Goal: Task Accomplishment & Management: Manage account settings

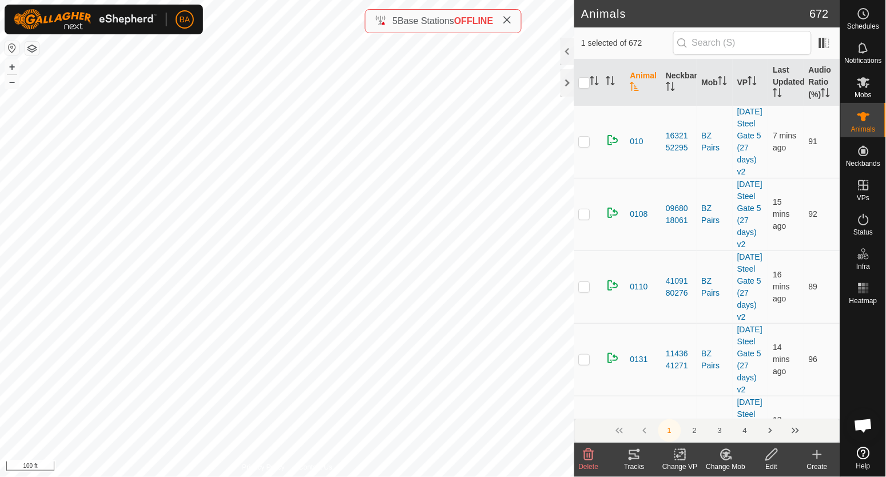
click at [633, 452] on icon at bounding box center [634, 455] width 14 height 14
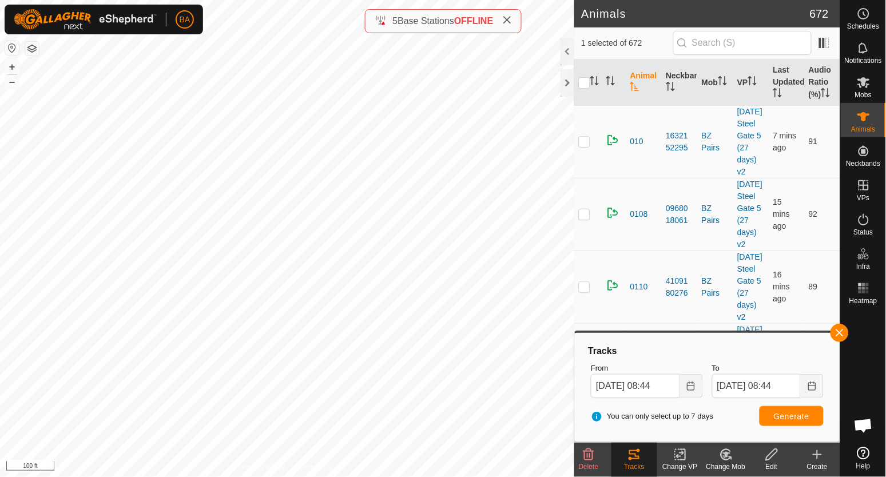
click at [594, 455] on icon at bounding box center [589, 455] width 14 height 14
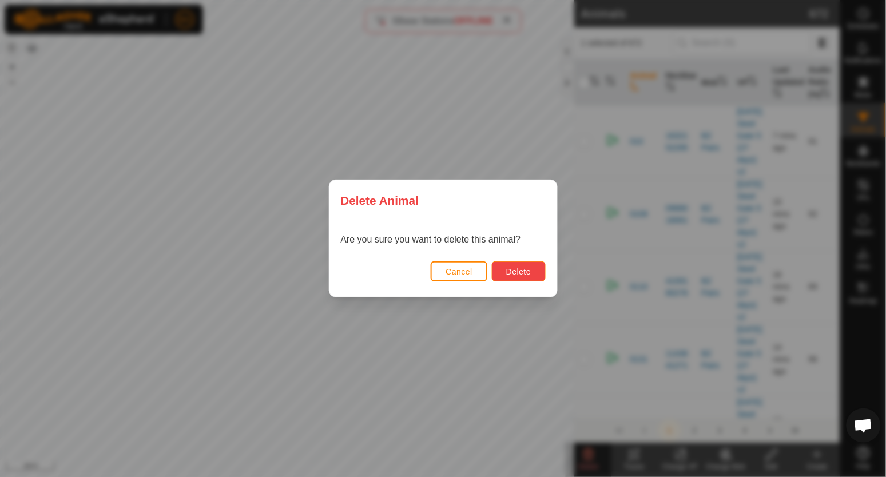
click at [510, 269] on span "Delete" at bounding box center [518, 271] width 25 height 9
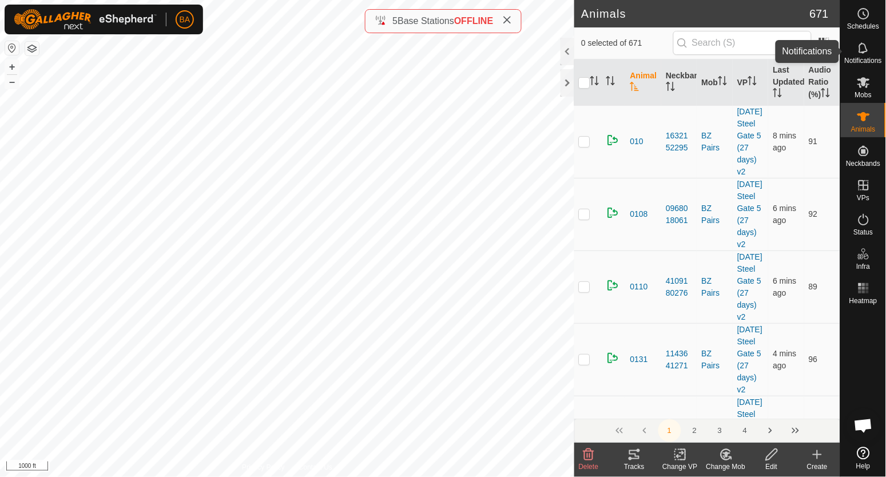
click at [865, 51] on icon at bounding box center [863, 47] width 9 height 11
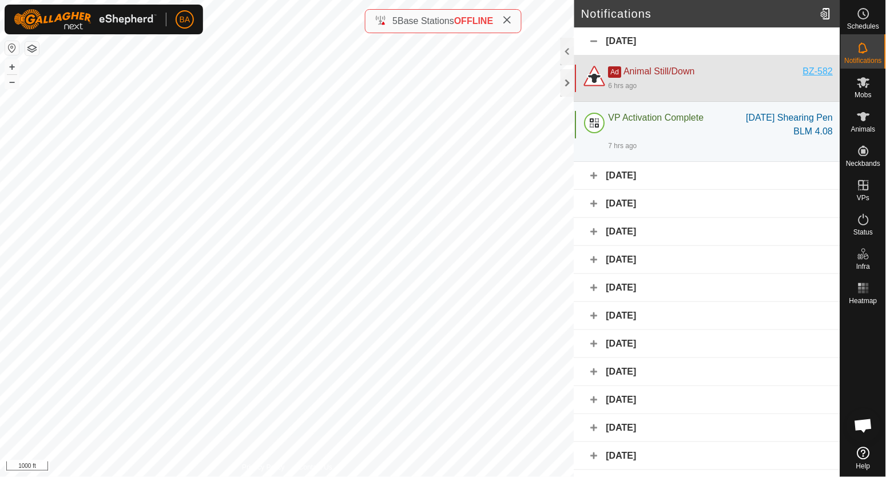
click at [811, 73] on div "BZ-582" at bounding box center [819, 72] width 30 height 14
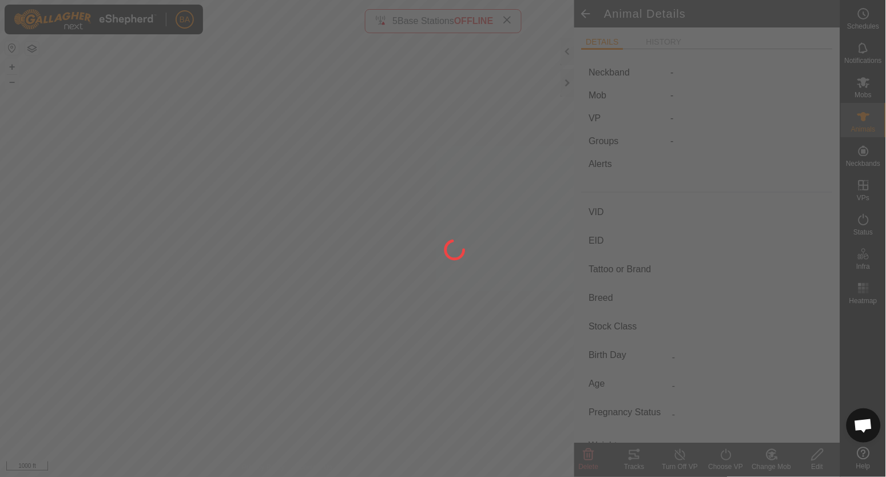
type input "BZ-582"
type input "-"
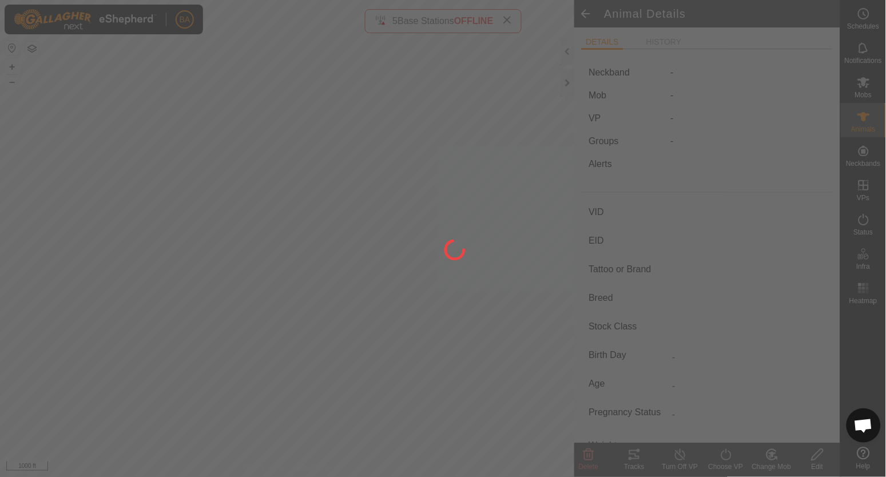
type input "-"
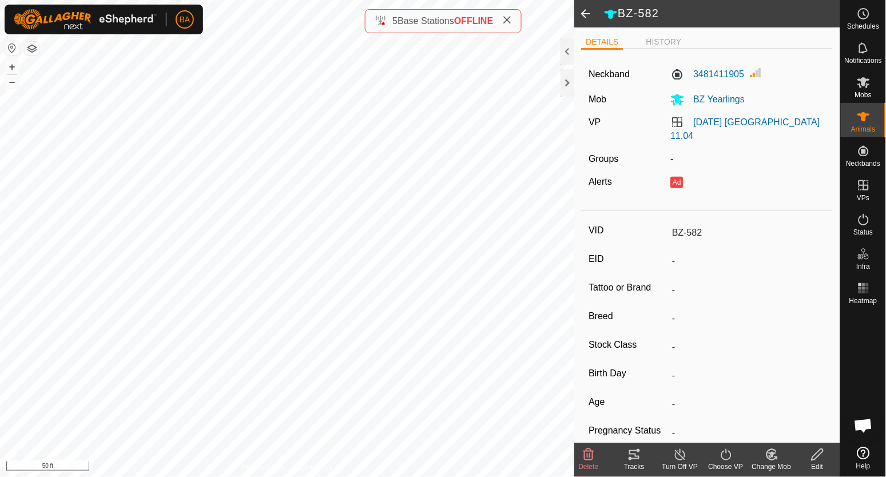
click at [629, 451] on icon at bounding box center [634, 455] width 14 height 14
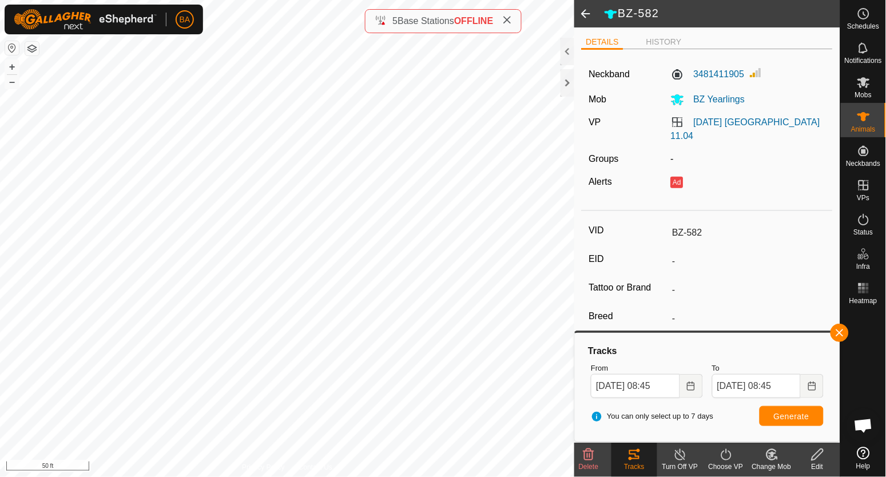
click at [599, 451] on delete-svg-icon at bounding box center [589, 455] width 46 height 14
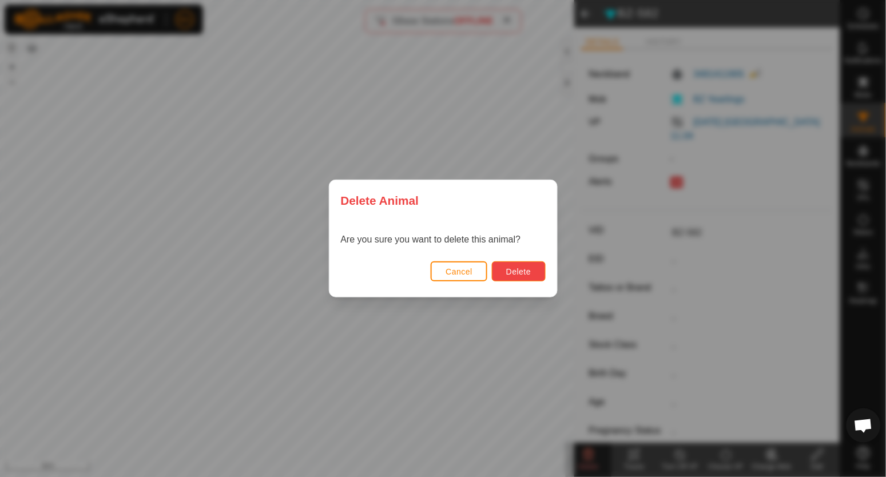
click at [529, 265] on button "Delete" at bounding box center [518, 271] width 53 height 20
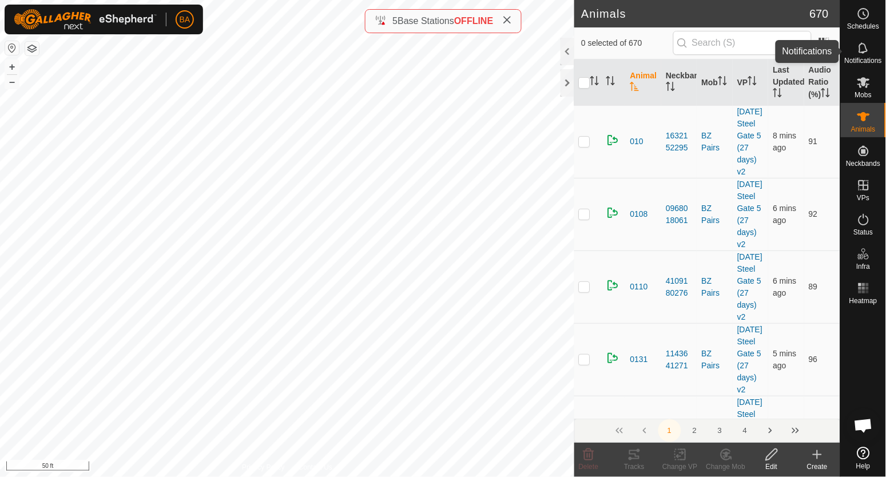
click at [860, 54] on icon at bounding box center [864, 48] width 14 height 14
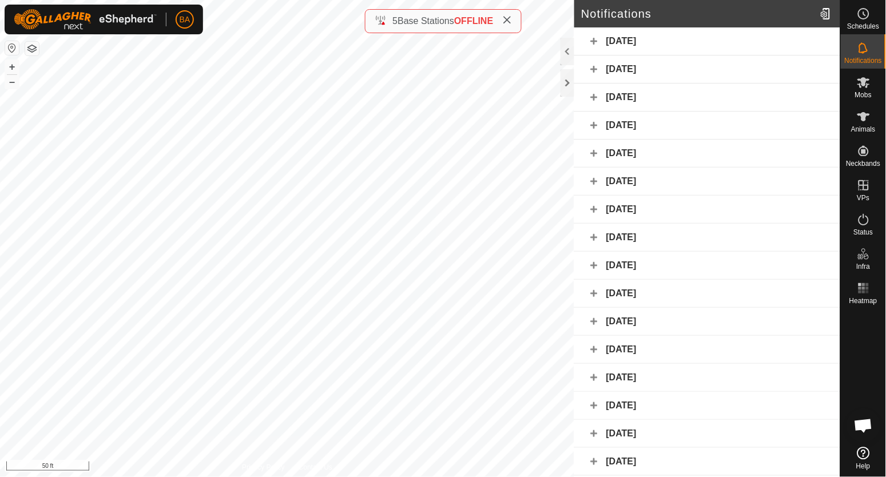
click at [737, 44] on div "[DATE]" at bounding box center [707, 41] width 266 height 28
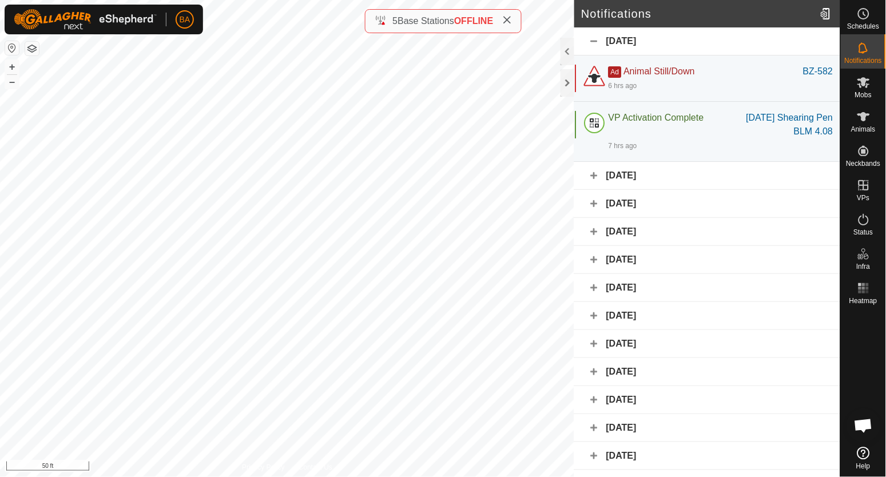
click at [737, 44] on div "[DATE]" at bounding box center [707, 41] width 266 height 28
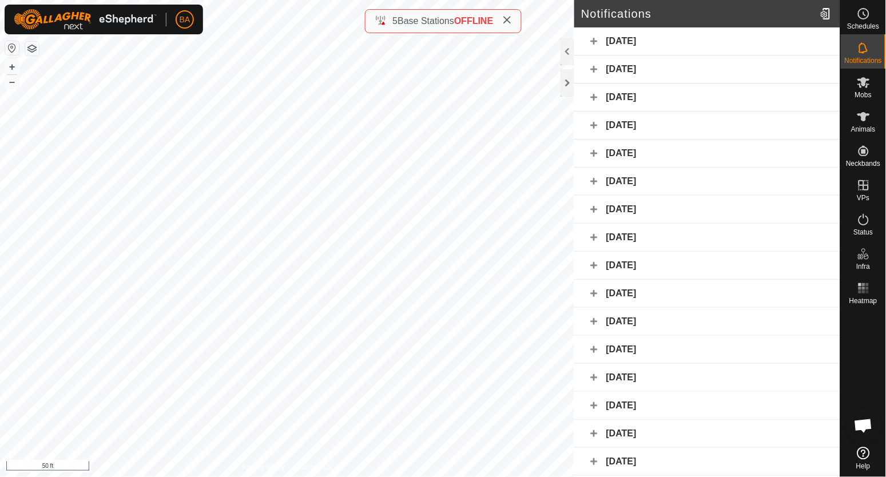
click at [737, 74] on div "[DATE]" at bounding box center [707, 69] width 266 height 28
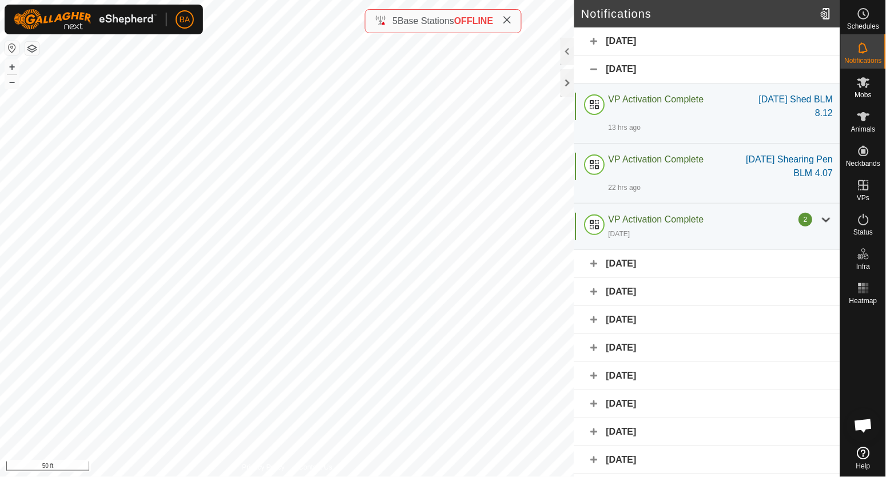
click at [738, 69] on div "[DATE]" at bounding box center [707, 69] width 266 height 28
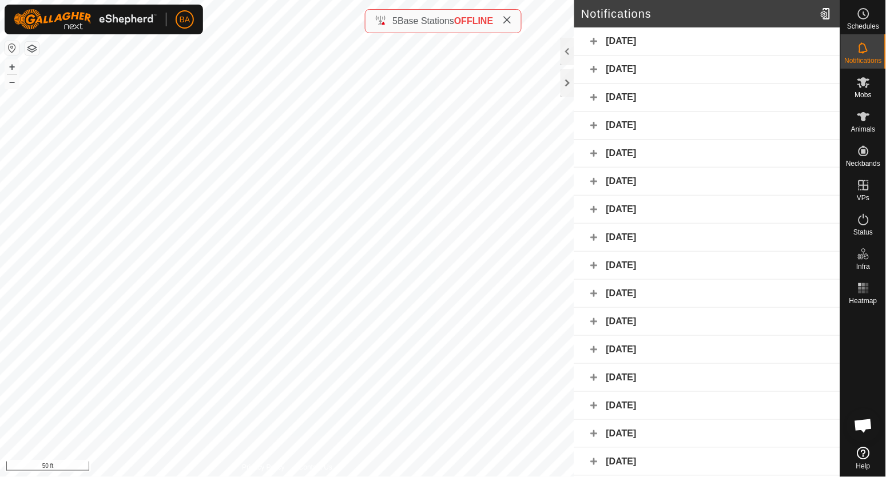
click at [738, 97] on div "[DATE]" at bounding box center [707, 98] width 266 height 28
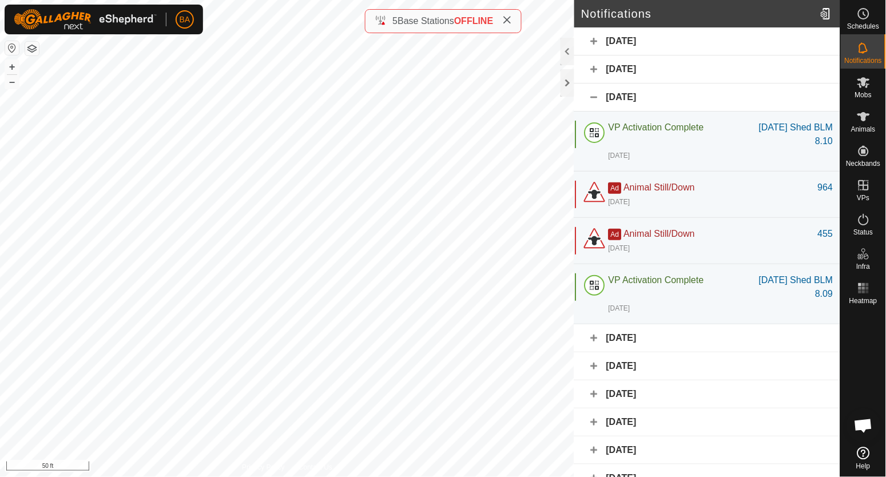
click at [738, 97] on div "[DATE]" at bounding box center [707, 98] width 266 height 28
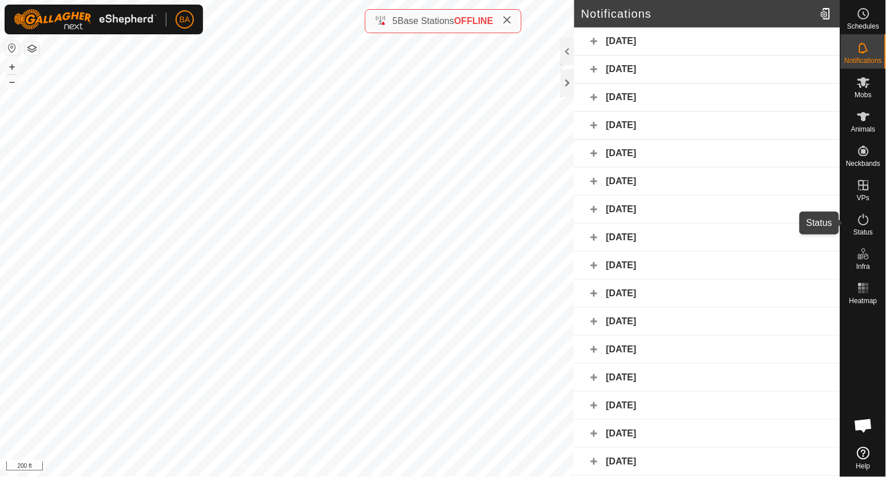
click at [862, 226] on icon at bounding box center [864, 220] width 14 height 14
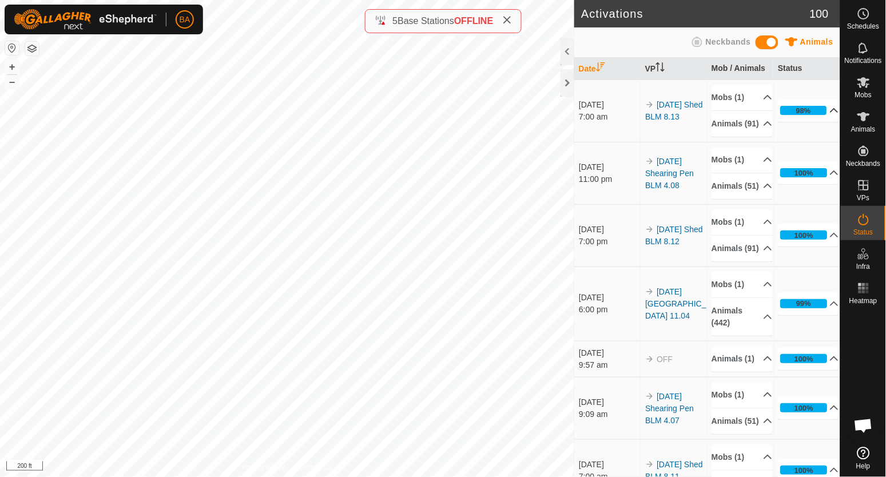
click at [815, 118] on p-accordion-header "98%" at bounding box center [808, 110] width 61 height 23
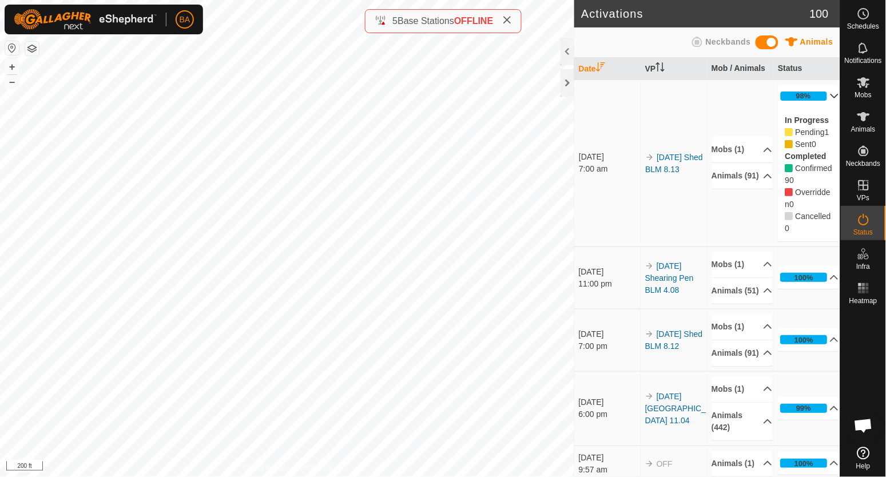
click at [824, 86] on p-accordion-header "98%" at bounding box center [808, 96] width 61 height 23
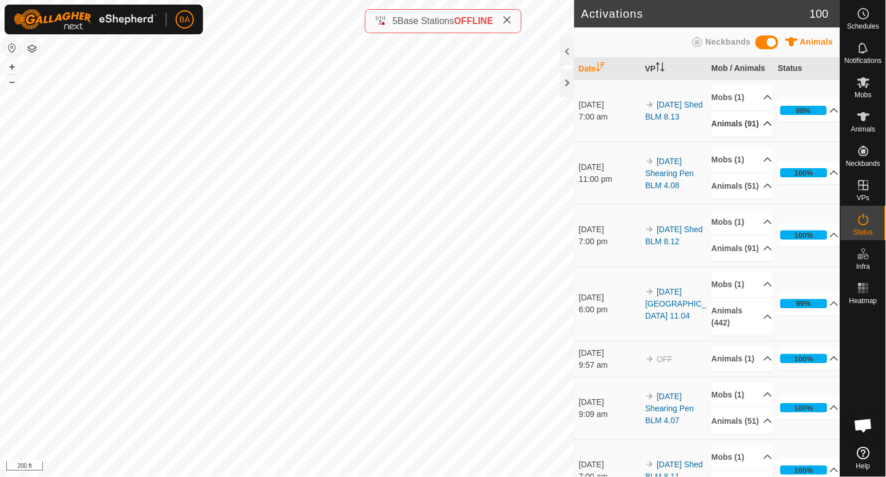
click at [757, 133] on p-accordion-header "Animals (91)" at bounding box center [742, 124] width 61 height 26
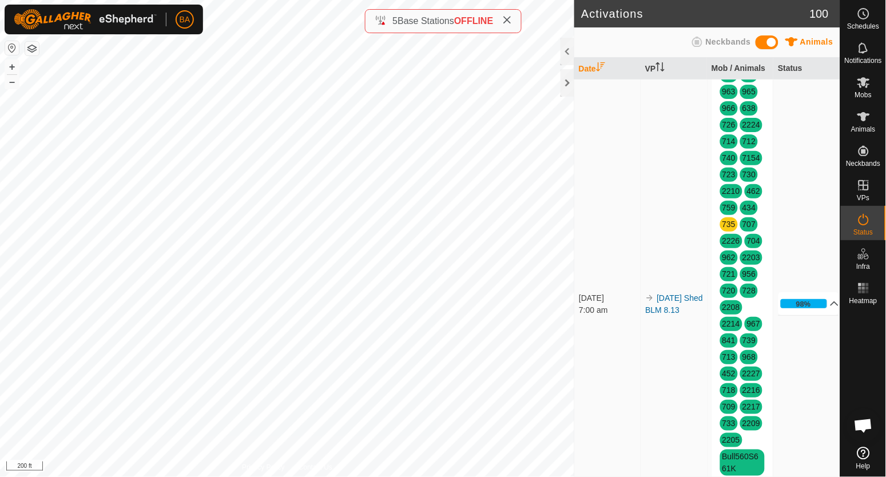
scroll to position [214, 0]
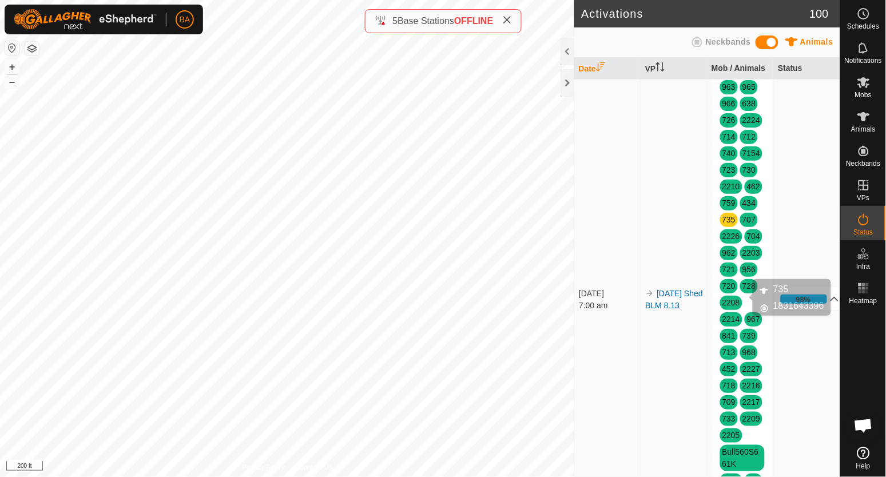
click at [736, 224] on link "735" at bounding box center [728, 219] width 13 height 9
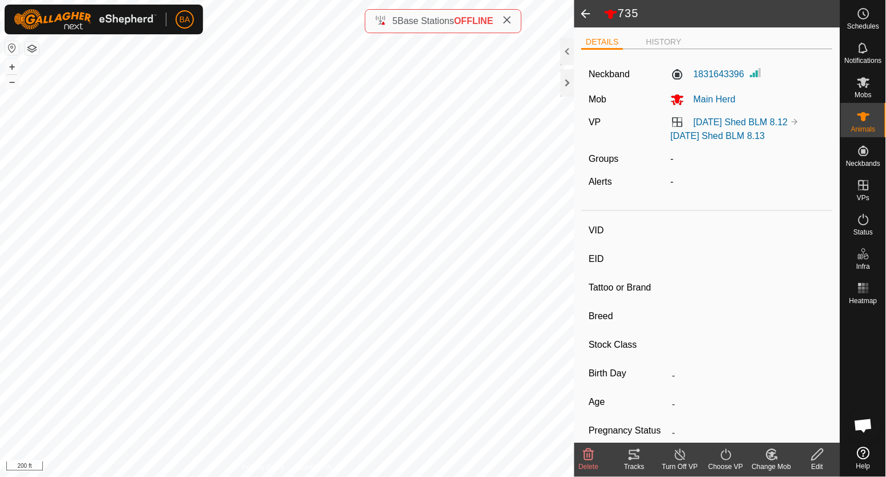
type input "735"
type input "-"
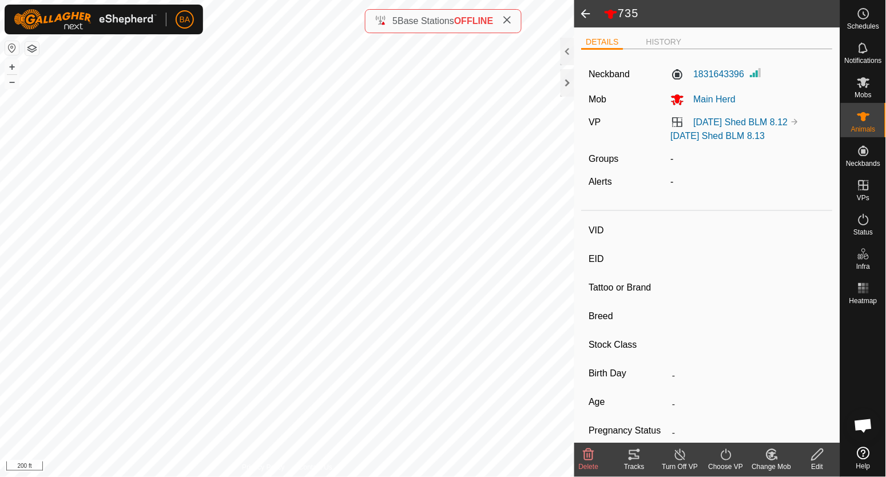
type input "-"
click at [875, 11] on div "Schedules" at bounding box center [863, 17] width 45 height 34
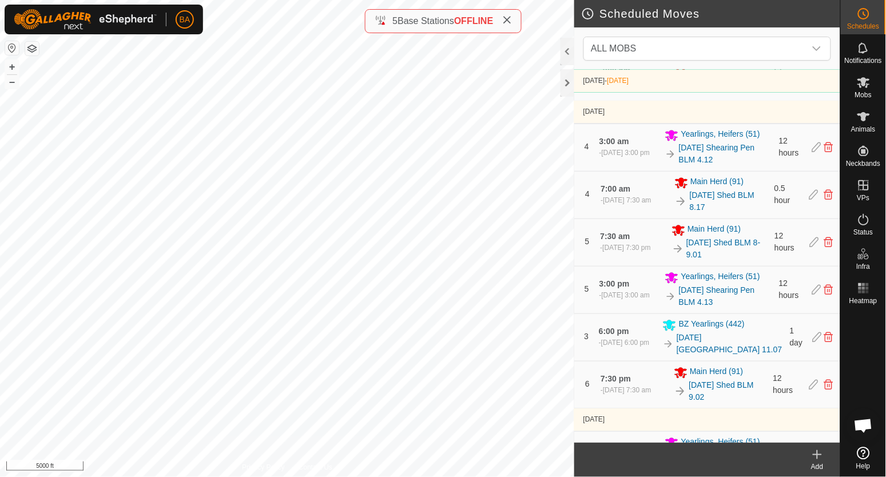
scroll to position [571, 0]
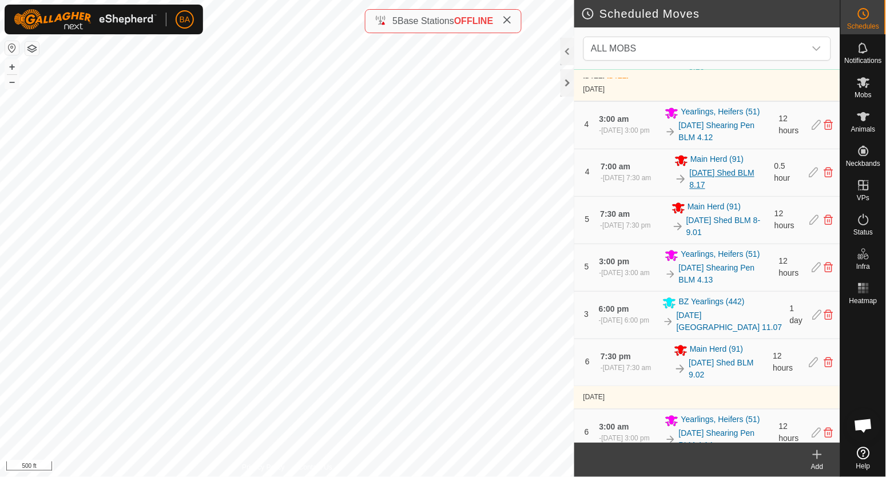
click at [690, 182] on link "[DATE] Shed BLM 8.17" at bounding box center [729, 180] width 78 height 24
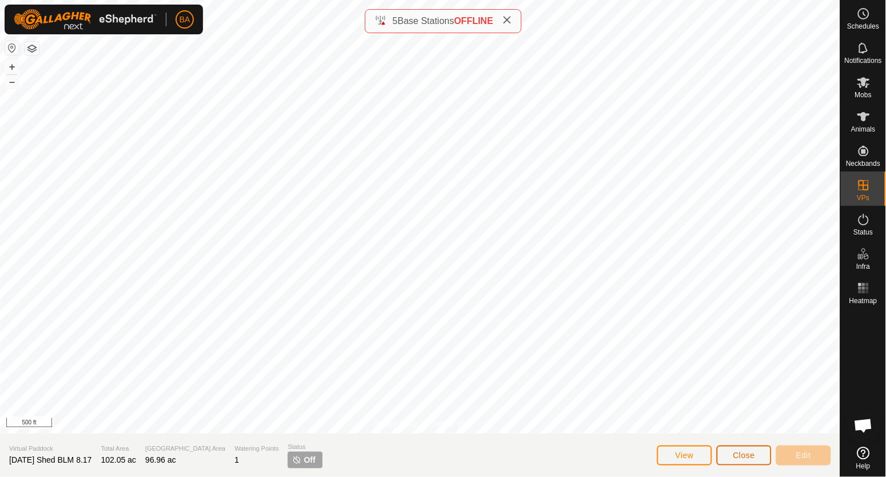
click at [736, 456] on span "Close" at bounding box center [744, 455] width 22 height 9
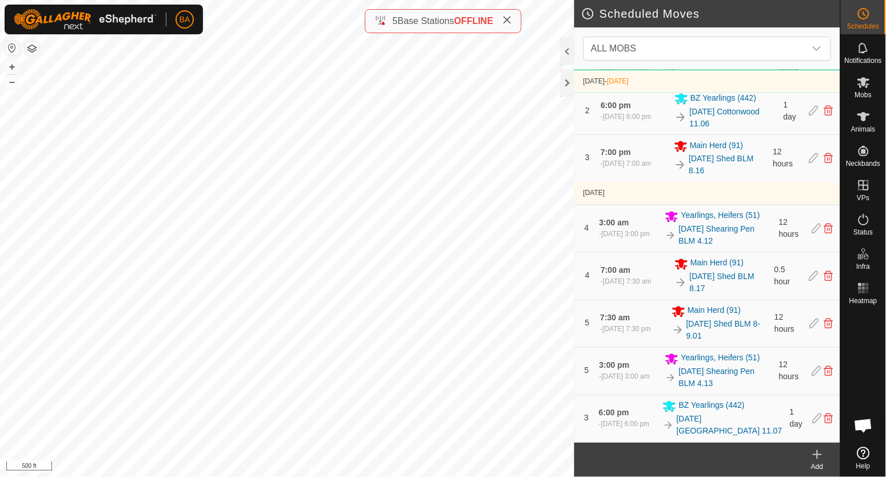
scroll to position [571, 0]
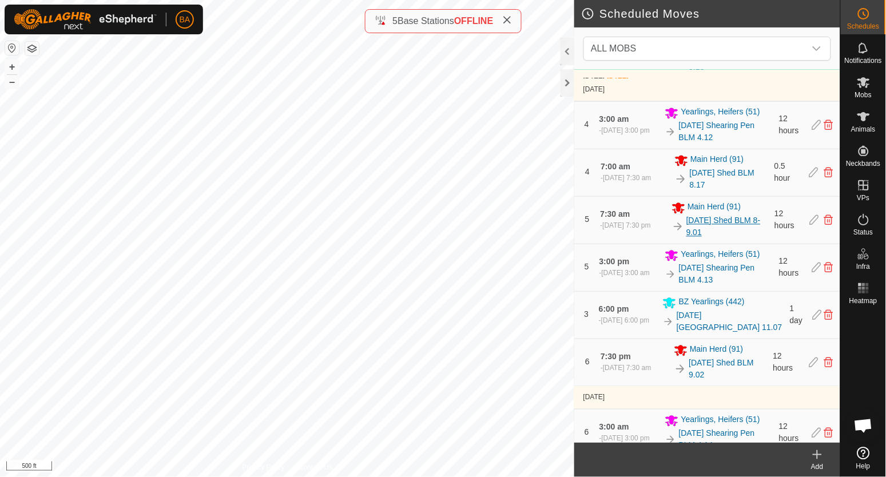
click at [694, 227] on link "[DATE] Shed BLM 8-9.01" at bounding box center [727, 227] width 81 height 24
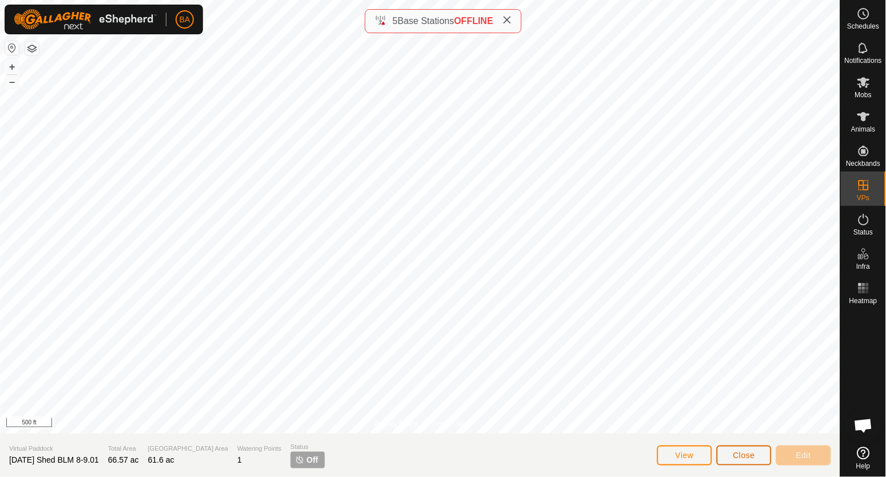
click at [755, 452] on span "Close" at bounding box center [744, 455] width 22 height 9
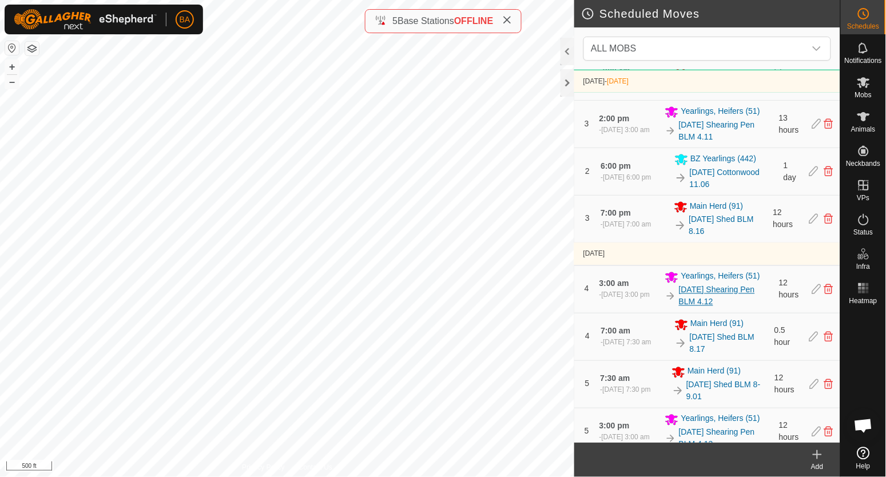
scroll to position [500, 0]
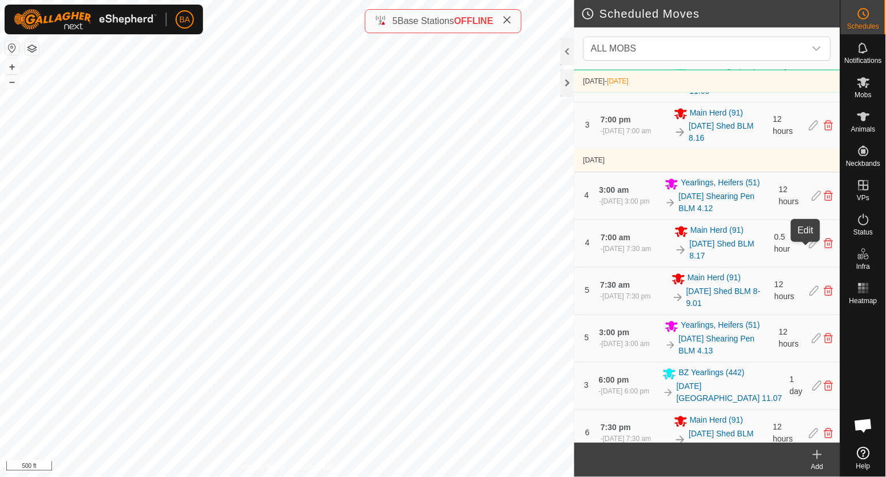
click at [809, 248] on icon at bounding box center [813, 244] width 9 height 10
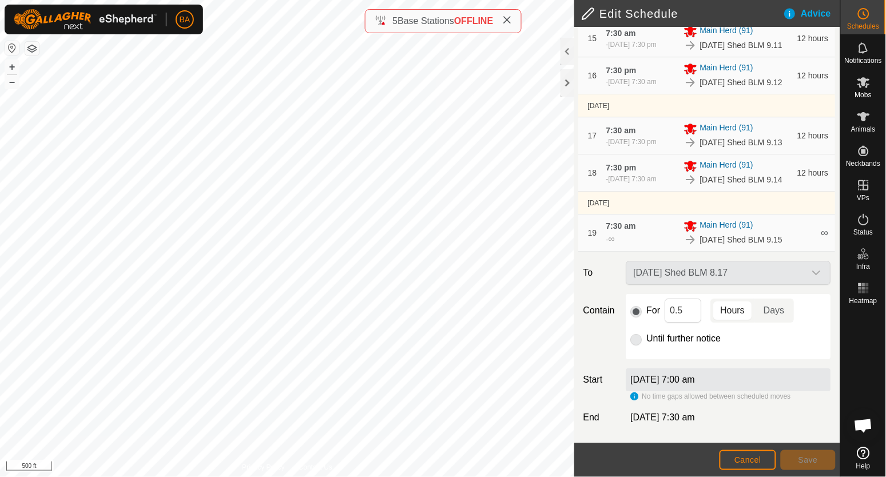
scroll to position [1001, 0]
drag, startPoint x: 674, startPoint y: 312, endPoint x: 603, endPoint y: 317, distance: 70.5
click at [603, 317] on div "Contain For 0.5 Hours Days Until further notice" at bounding box center [707, 326] width 257 height 65
type input "12"
click at [807, 458] on span "Save" at bounding box center [808, 459] width 19 height 9
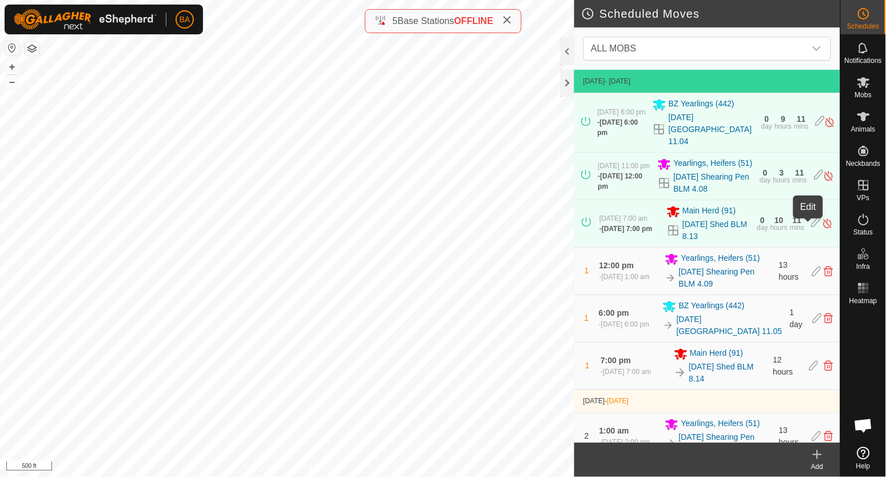
click at [812, 223] on icon at bounding box center [816, 223] width 9 height 12
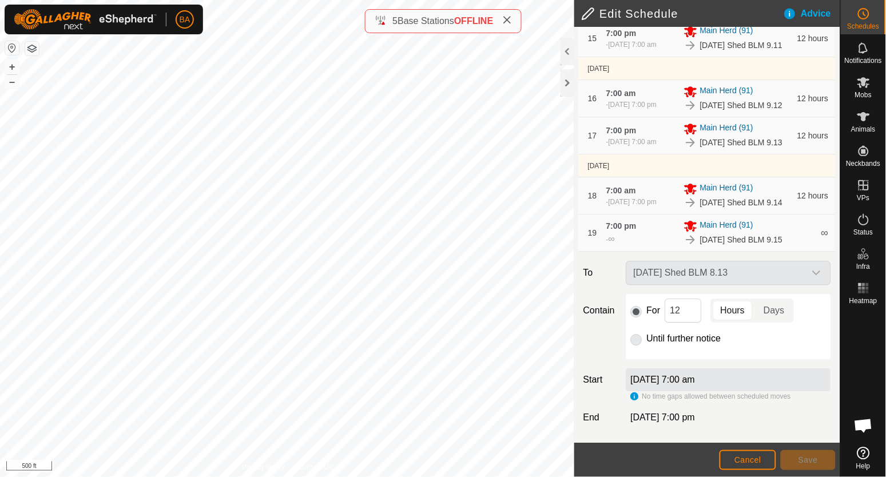
scroll to position [1001, 0]
drag, startPoint x: 675, startPoint y: 309, endPoint x: 699, endPoint y: 313, distance: 24.4
click at [692, 311] on input "12" at bounding box center [683, 311] width 37 height 24
click at [729, 455] on button "Cancel" at bounding box center [748, 460] width 57 height 20
